Goal: Information Seeking & Learning: Learn about a topic

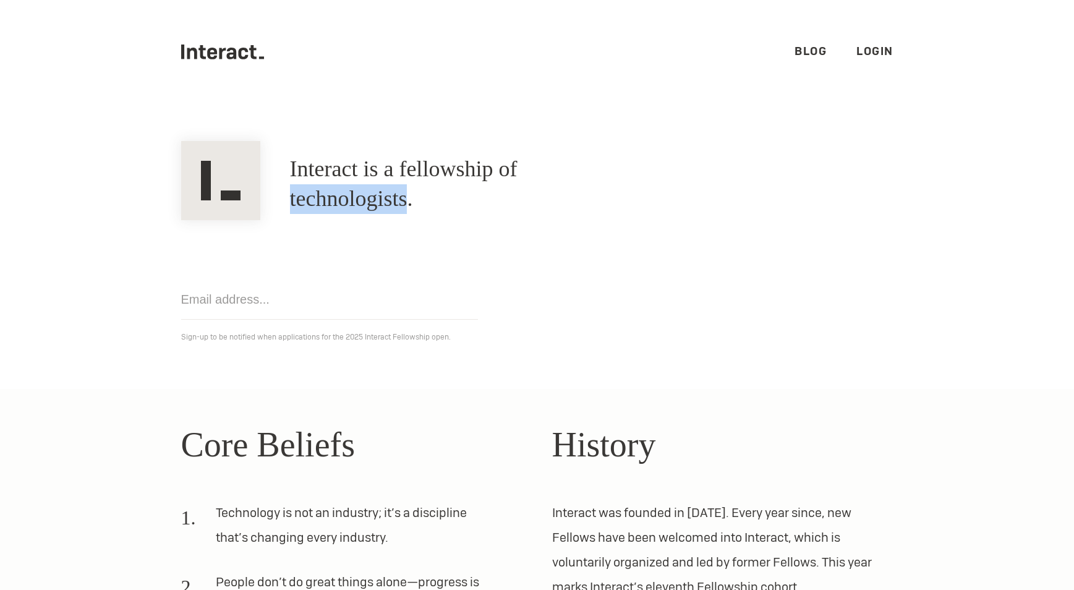
drag, startPoint x: 541, startPoint y: 183, endPoint x: 669, endPoint y: 190, distance: 128.1
click at [624, 190] on h1 "Interact is a fellowship of technologists." at bounding box center [457, 184] width 334 height 59
drag, startPoint x: 669, startPoint y: 186, endPoint x: 542, endPoint y: 182, distance: 127.4
click at [542, 182] on h1 "Interact is a fellowship of technologists." at bounding box center [457, 184] width 334 height 59
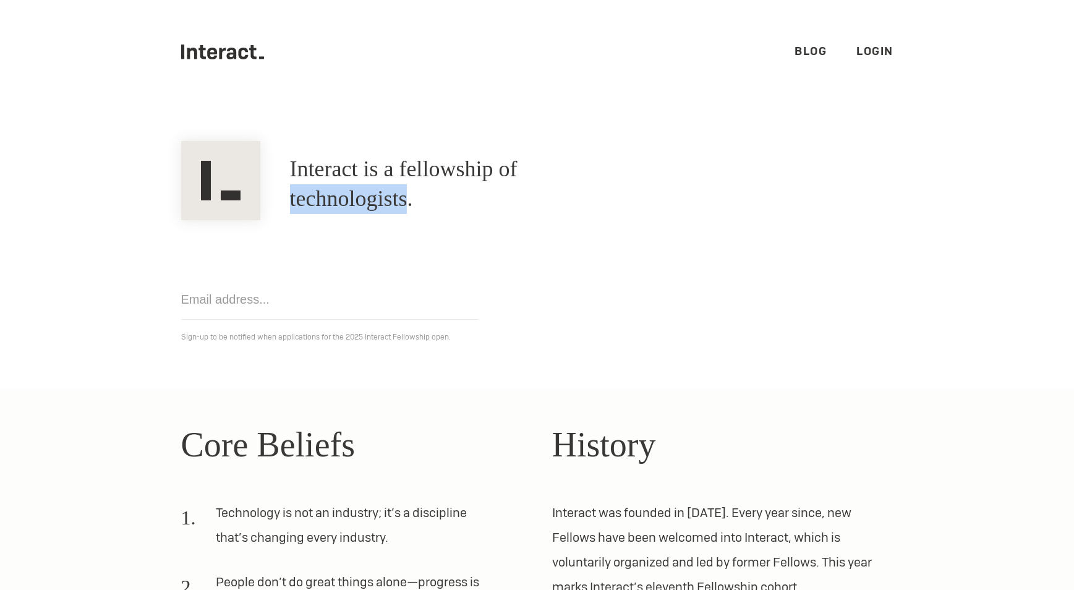
click at [542, 182] on h1 "Interact is a fellowship of technologists." at bounding box center [457, 184] width 334 height 59
drag, startPoint x: 670, startPoint y: 187, endPoint x: 543, endPoint y: 186, distance: 126.7
click at [543, 186] on h1 "Interact is a fellowship of technologists." at bounding box center [457, 184] width 334 height 59
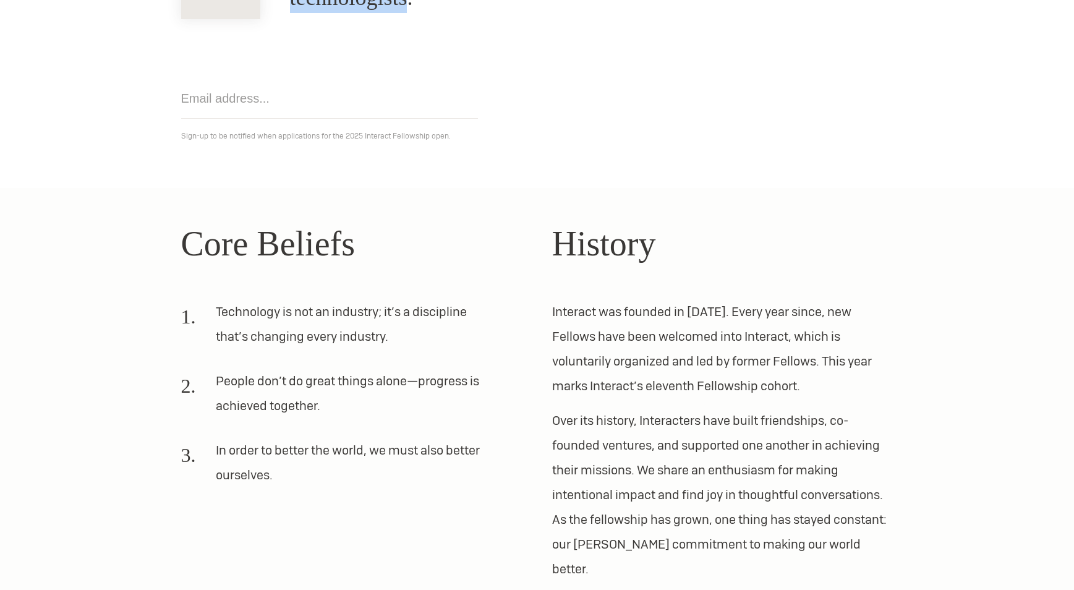
scroll to position [203, 0]
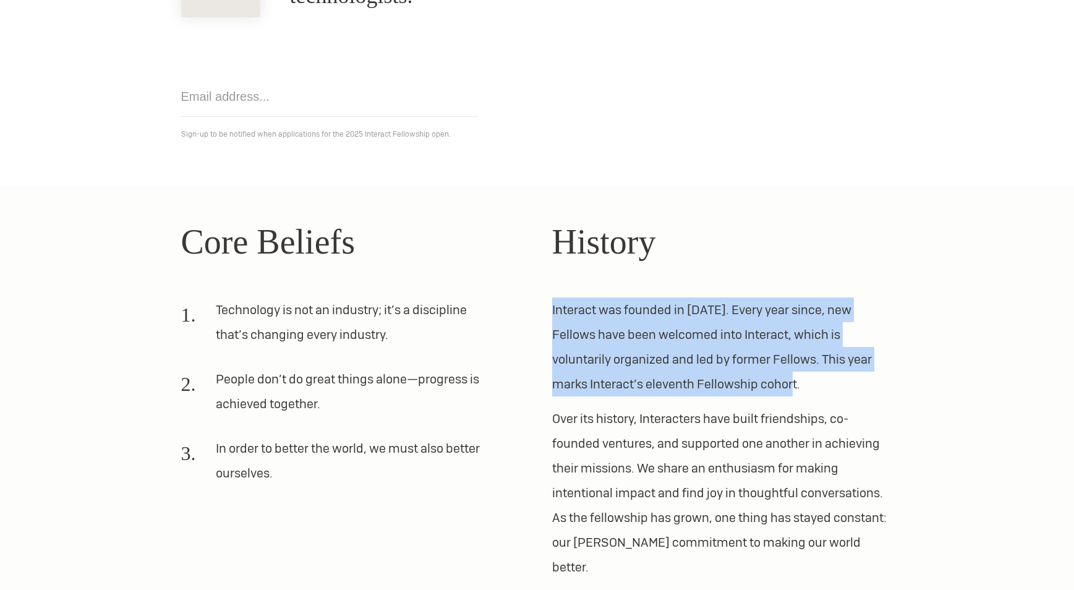
drag, startPoint x: 546, startPoint y: 312, endPoint x: 788, endPoint y: 386, distance: 252.8
click at [788, 386] on div "Core Beliefs Technology is not an industry; it’s a discipline that’s changing e…" at bounding box center [537, 397] width 742 height 363
click at [788, 386] on p "Interact was founded in [DATE]. Every year since, new Fellows have been welcome…" at bounding box center [722, 346] width 341 height 99
drag, startPoint x: 788, startPoint y: 386, endPoint x: 546, endPoint y: 310, distance: 253.4
click at [546, 310] on div "Core Beliefs Technology is not an industry; it’s a discipline that’s changing e…" at bounding box center [537, 397] width 742 height 363
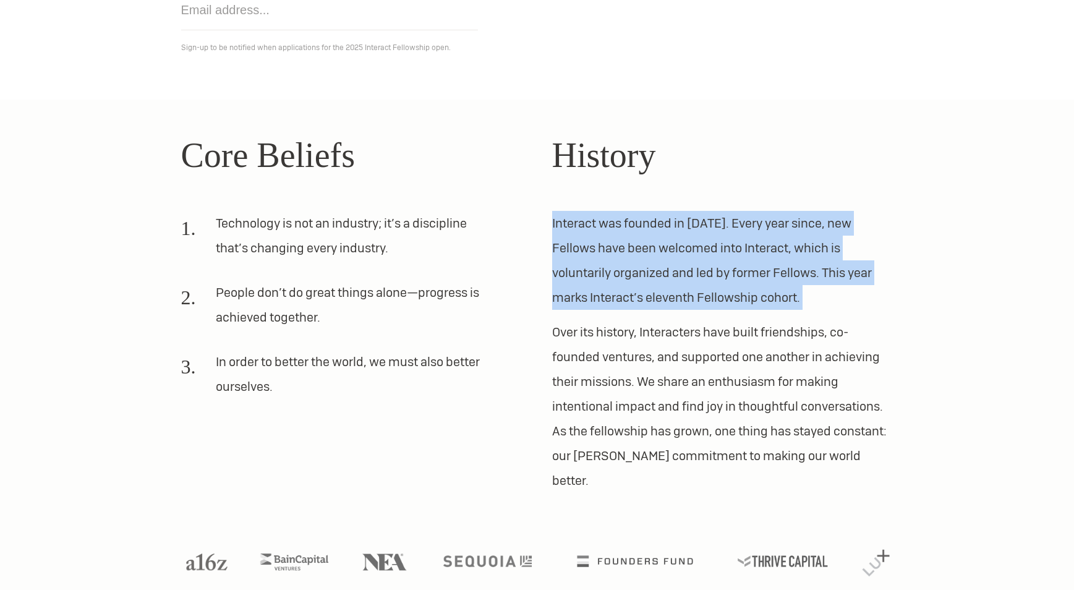
scroll to position [0, 0]
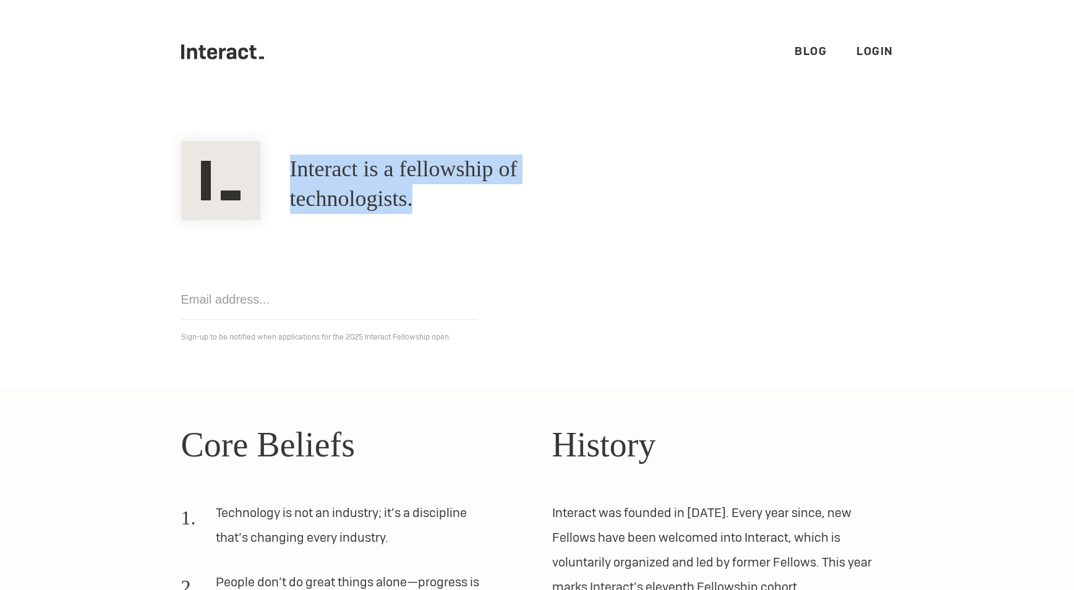
drag, startPoint x: 679, startPoint y: 189, endPoint x: 294, endPoint y: 180, distance: 385.8
click at [294, 180] on div "Interact is a fellowship of technologists. A fellowship of technologists." at bounding box center [537, 184] width 742 height 72
click at [294, 180] on h1 "Interact is a fellowship of technologists." at bounding box center [457, 184] width 334 height 59
drag, startPoint x: 294, startPoint y: 180, endPoint x: 682, endPoint y: 172, distance: 388.3
click at [682, 172] on div "Interact is a fellowship of technologists. A fellowship of technologists." at bounding box center [537, 184] width 742 height 72
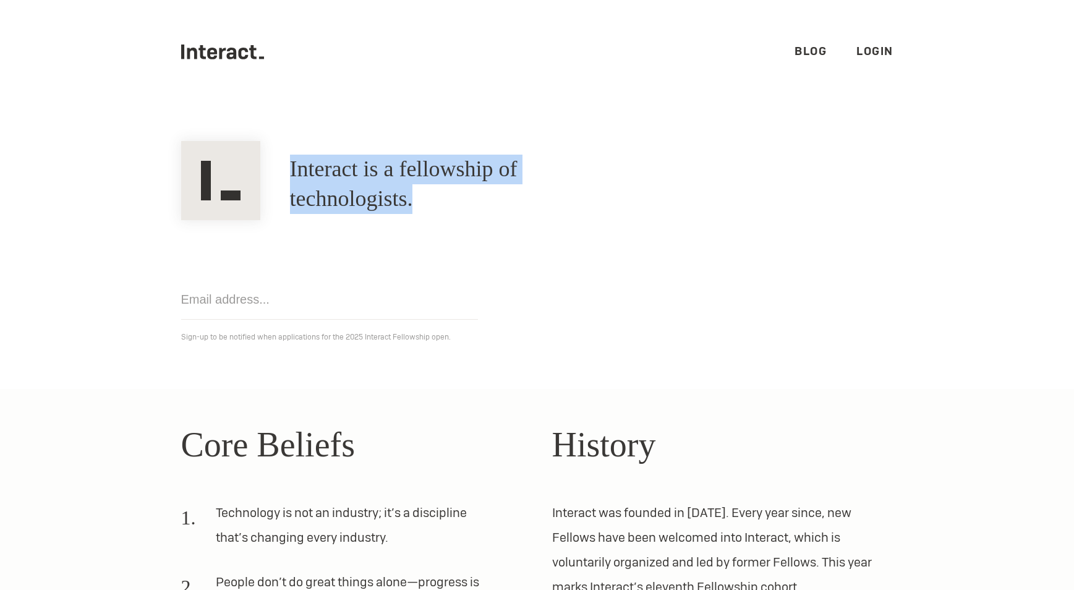
click at [682, 172] on div "Interact is a fellowship of technologists. A fellowship of technologists." at bounding box center [537, 184] width 742 height 72
